Goal: Obtain resource: Obtain resource

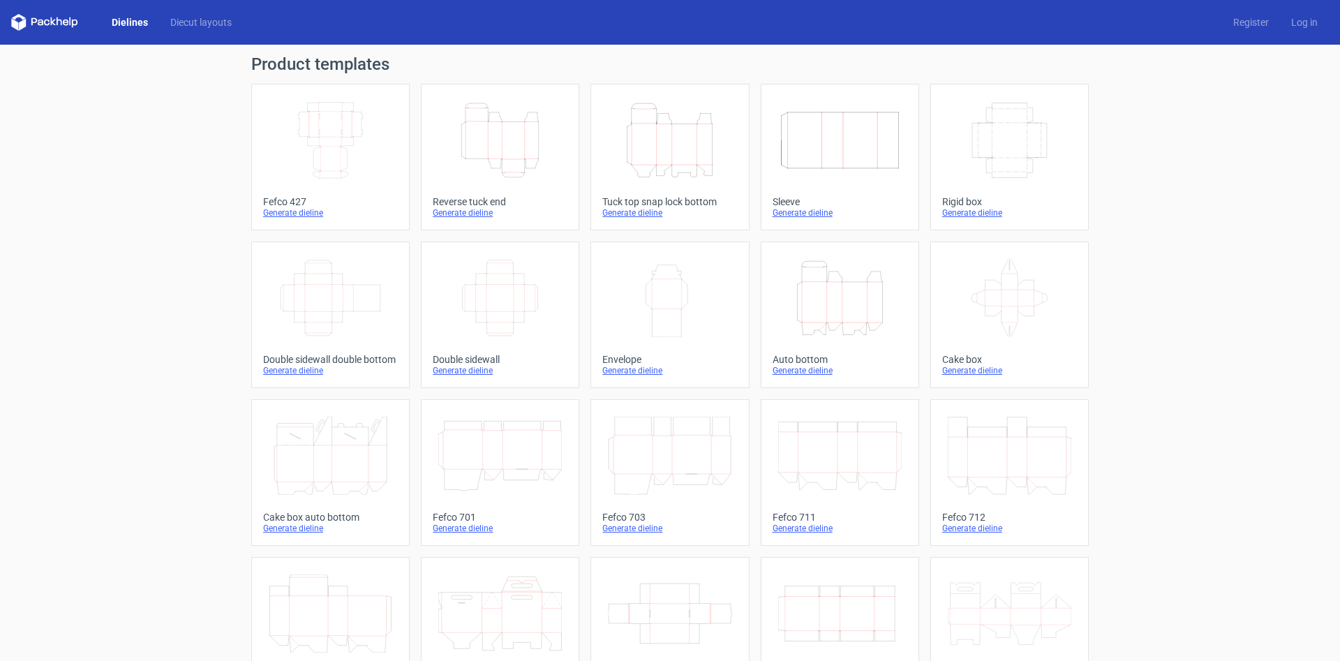
scroll to position [212, 0]
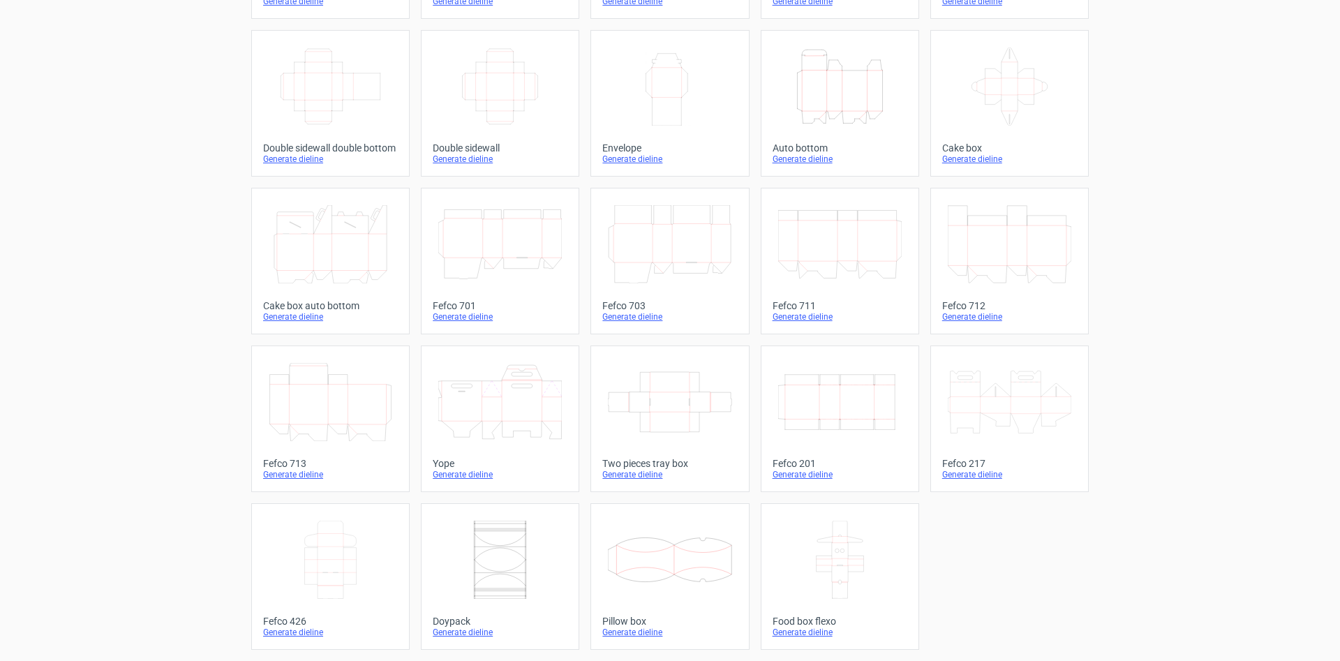
click at [675, 433] on icon at bounding box center [670, 402] width 124 height 78
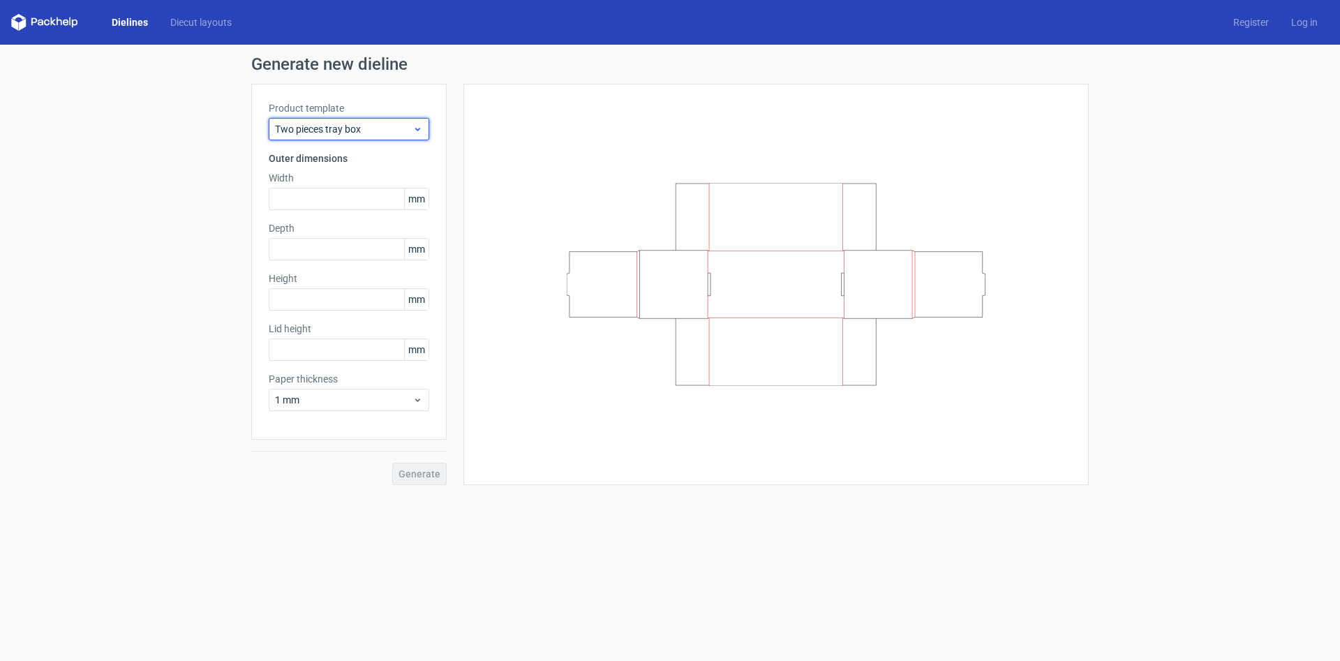
click at [392, 130] on span "Two pieces tray box" at bounding box center [344, 129] width 138 height 14
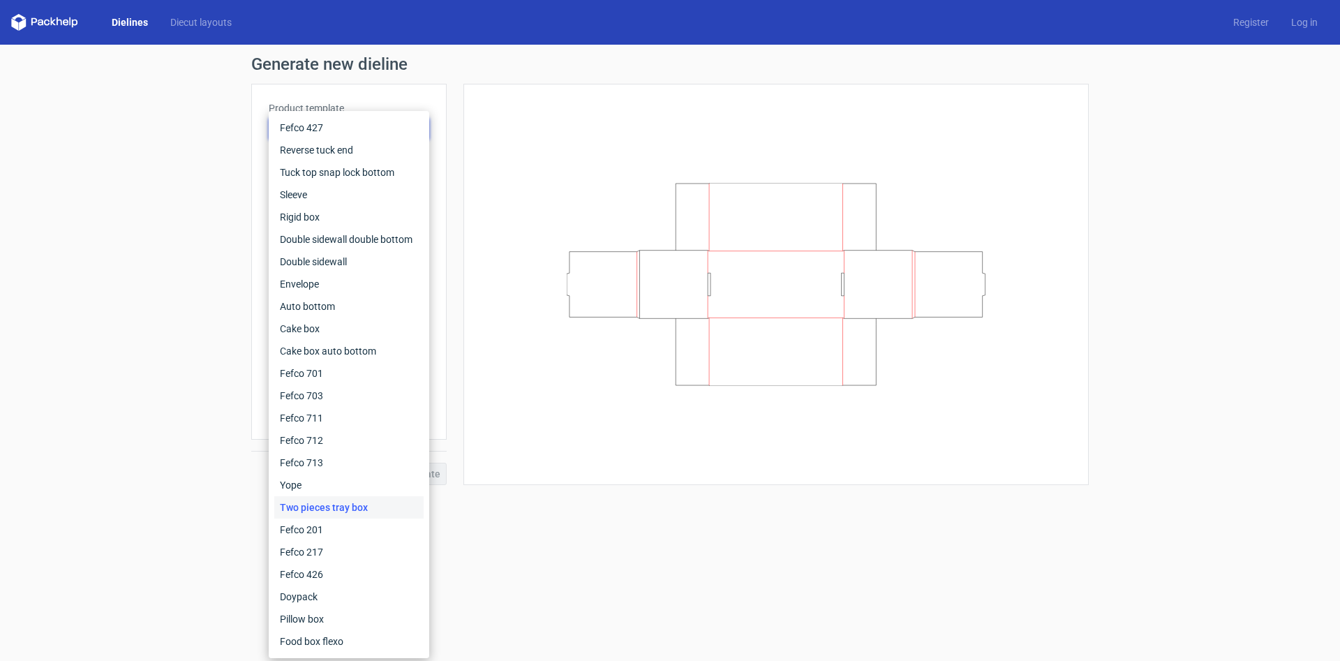
click at [186, 107] on div "Generate new dieline Product template Two pieces tray box Outer dimensions Widt…" at bounding box center [670, 271] width 1340 height 452
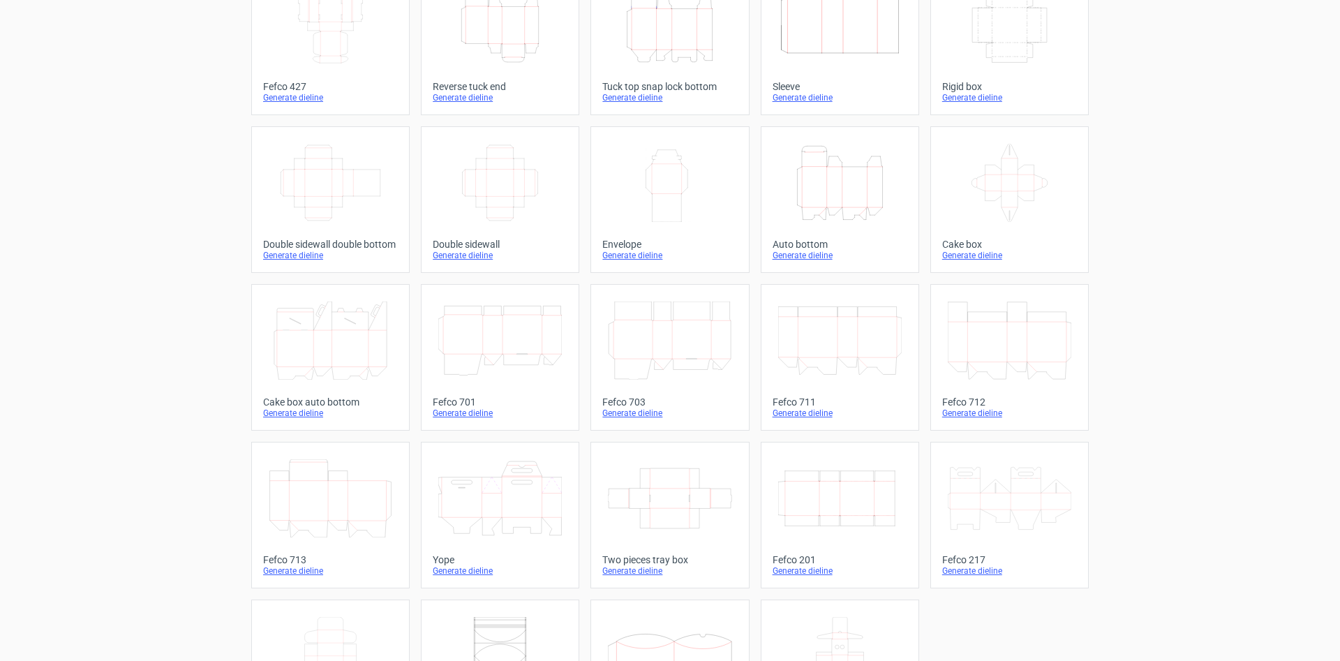
scroll to position [212, 0]
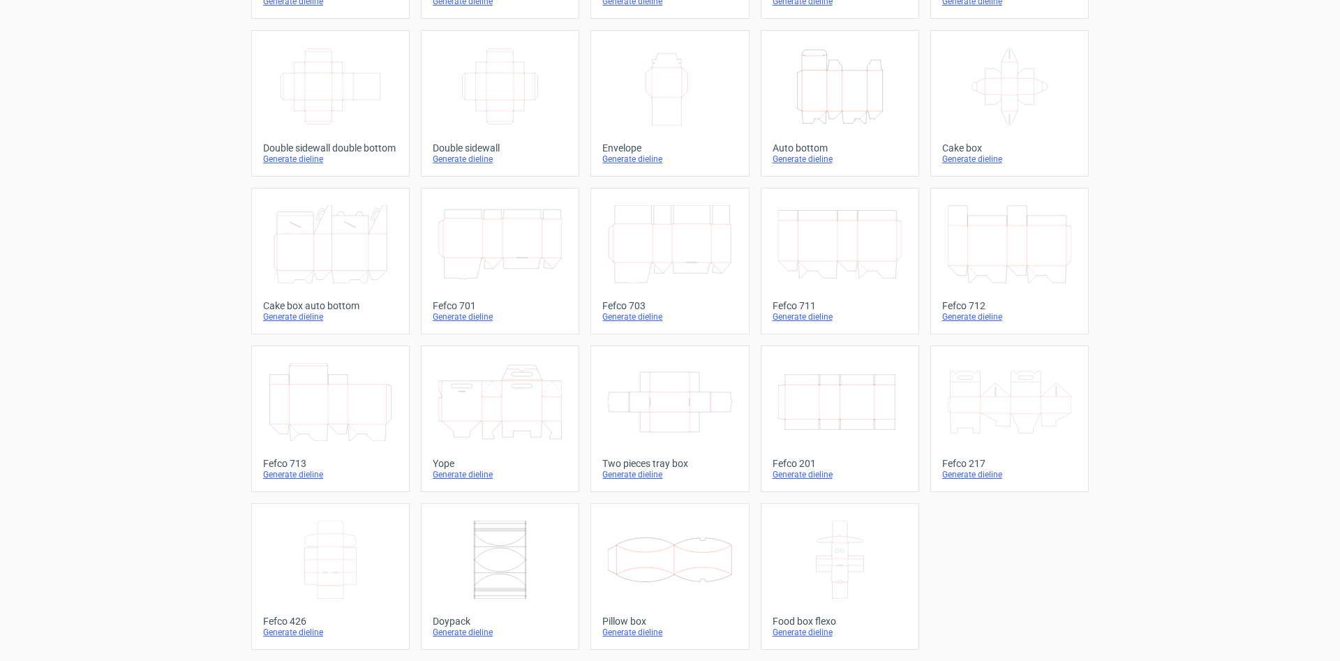
click at [350, 570] on icon at bounding box center [331, 560] width 124 height 78
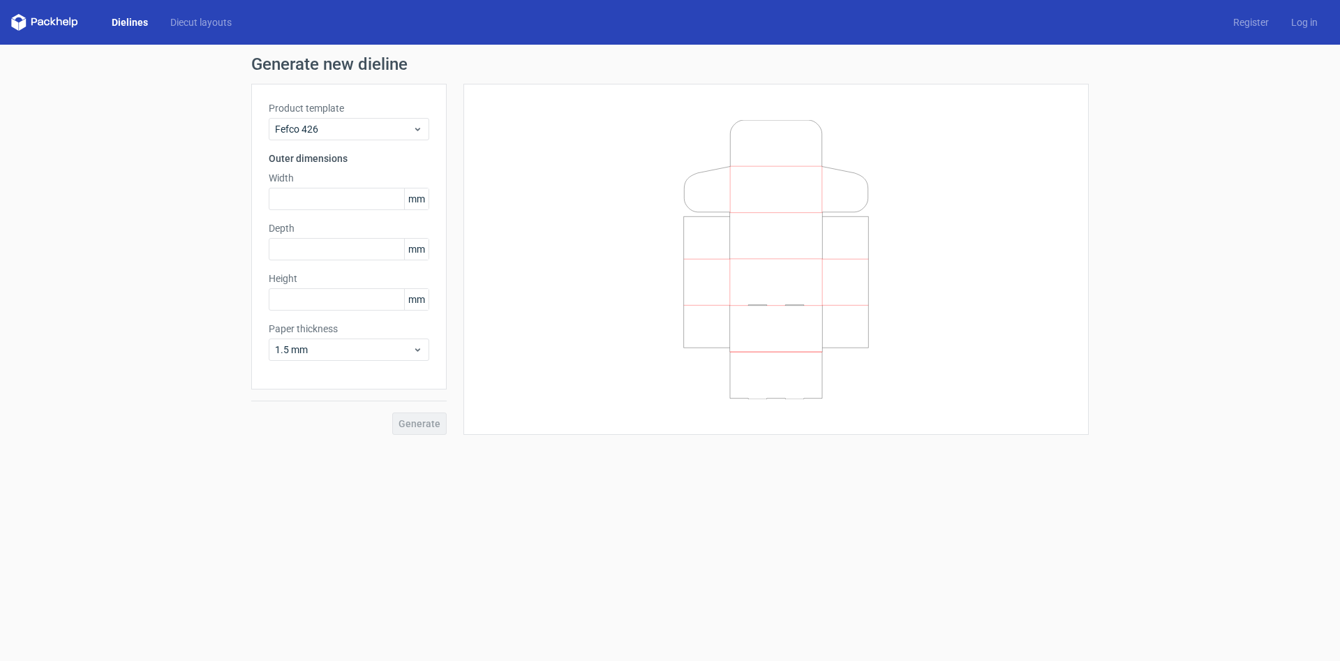
click at [425, 200] on span "mm" at bounding box center [416, 198] width 24 height 21
click at [329, 346] on span "1.5 mm" at bounding box center [344, 350] width 138 height 14
click at [301, 491] on div "4 mm" at bounding box center [348, 492] width 149 height 22
click at [286, 374] on div "Product template Fefco 426 Outer dimensions Width mm Depth mm Height mm Paper t…" at bounding box center [348, 237] width 195 height 306
click at [329, 200] on input "text" at bounding box center [349, 199] width 161 height 22
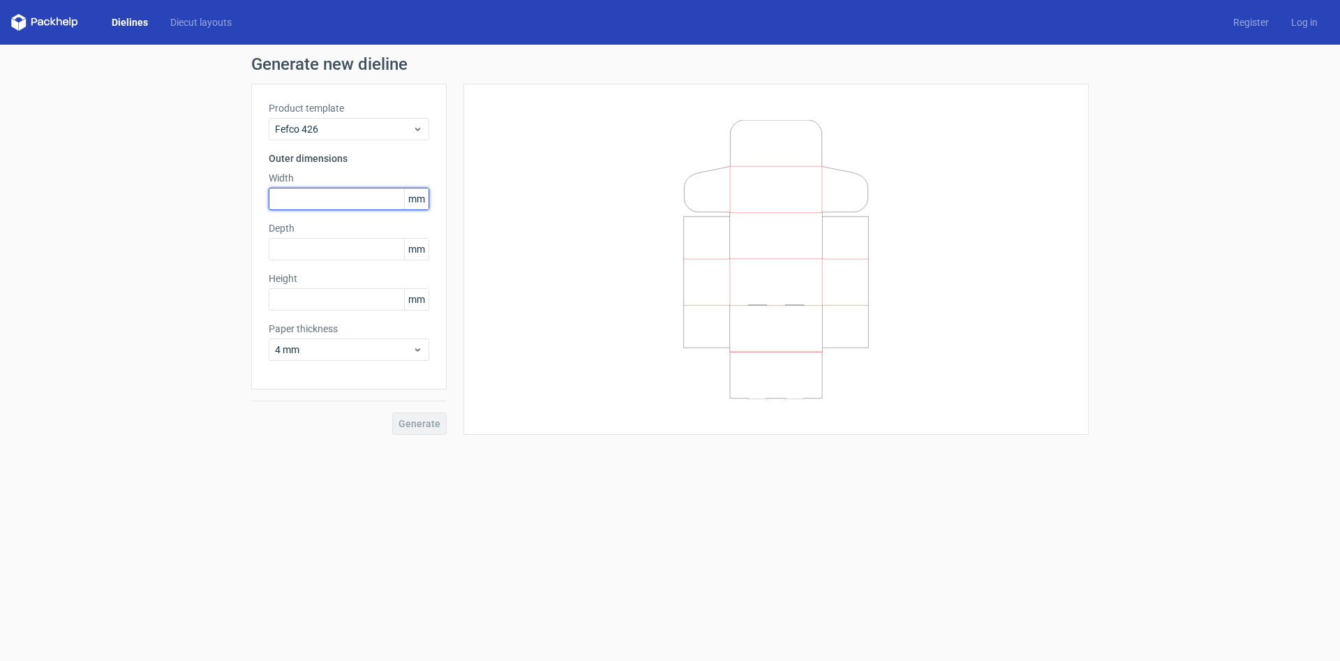
click at [330, 203] on input "text" at bounding box center [349, 199] width 161 height 22
type input "121"
click at [283, 249] on input "text" at bounding box center [349, 249] width 161 height 22
type input "86"
click at [281, 301] on input "text" at bounding box center [349, 299] width 161 height 22
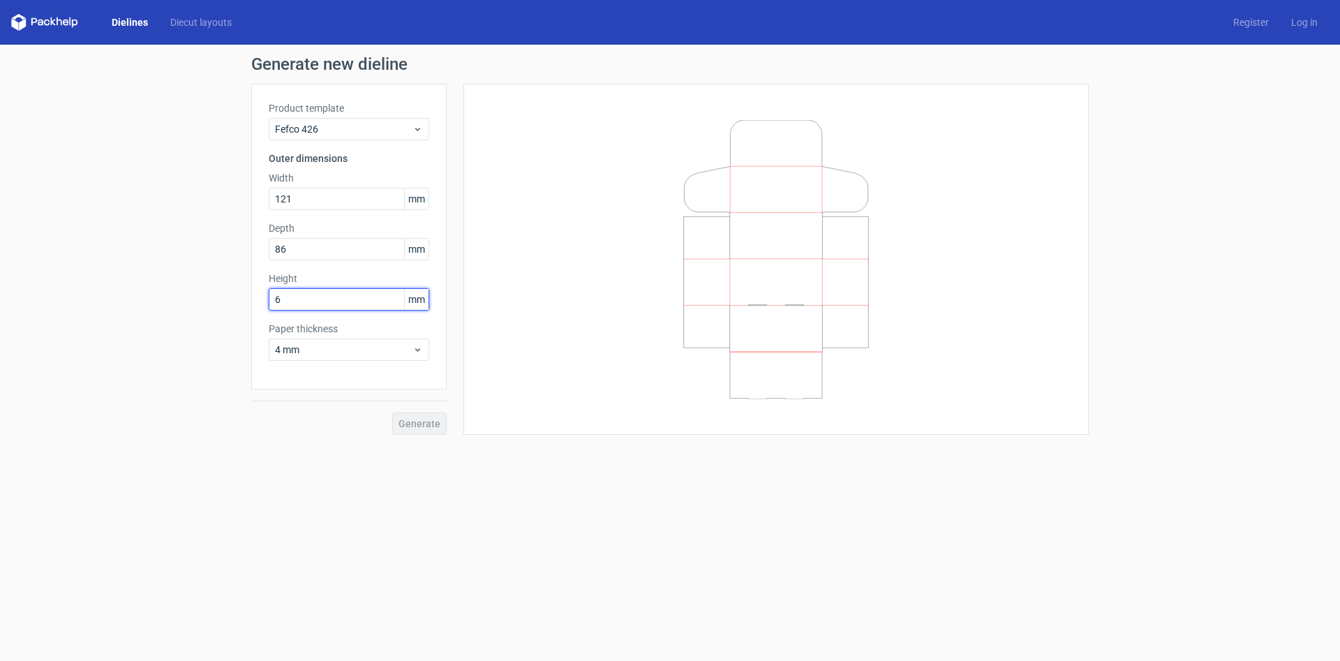
type input "60"
click at [392, 413] on button "Generate" at bounding box center [419, 424] width 54 height 22
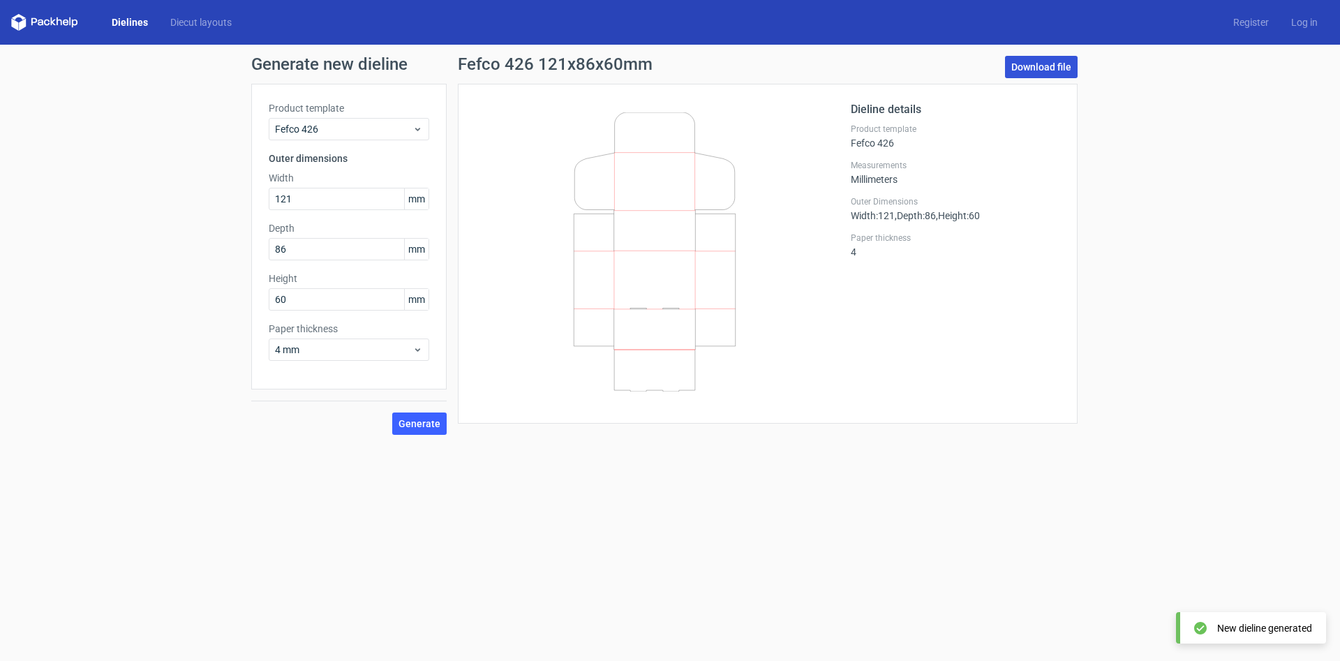
click at [1044, 64] on link "Download file" at bounding box center [1041, 67] width 73 height 22
